Goal: Check status: Check status

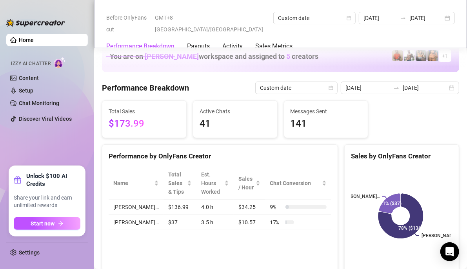
scroll to position [1093, 0]
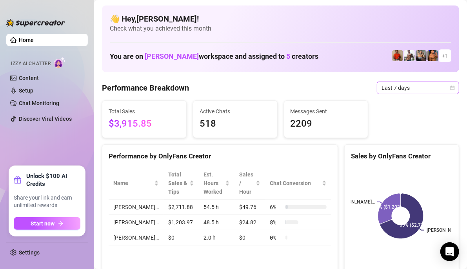
click at [425, 89] on span "Last 7 days" at bounding box center [417, 88] width 73 height 12
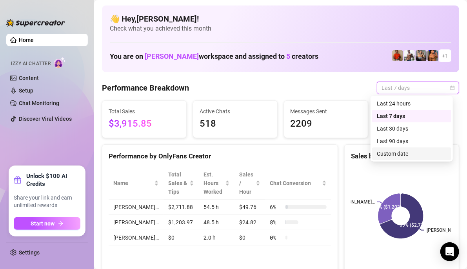
click at [409, 154] on div "Custom date" at bounding box center [411, 153] width 70 height 9
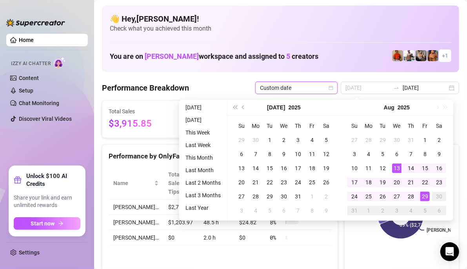
type input "[DATE]"
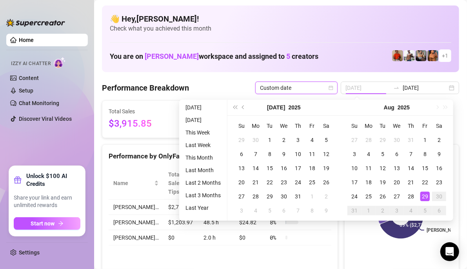
click at [422, 194] on div "29" at bounding box center [424, 196] width 9 height 9
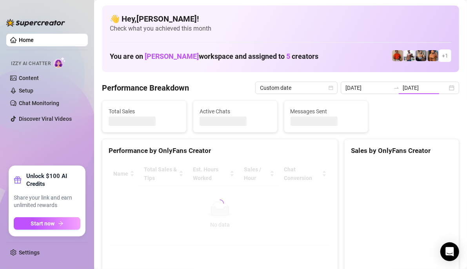
type input "[DATE]"
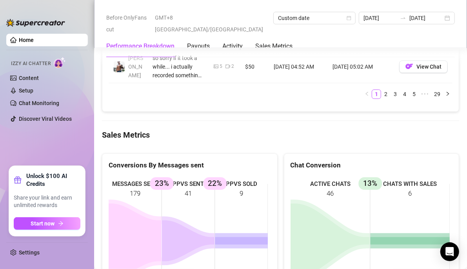
scroll to position [1082, 0]
